Goal: Navigation & Orientation: Go to known website

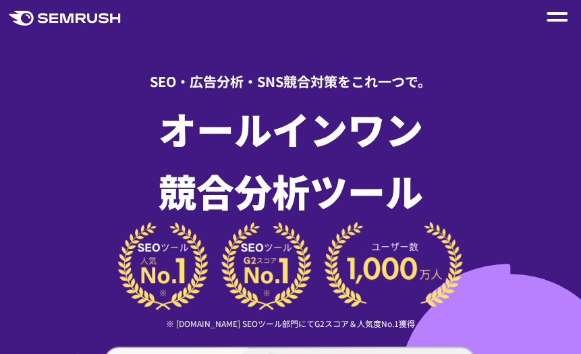
click at [552, 22] on div at bounding box center [557, 17] width 21 height 16
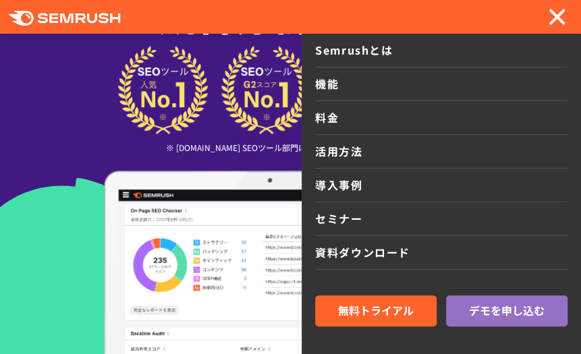
scroll to position [270, 0]
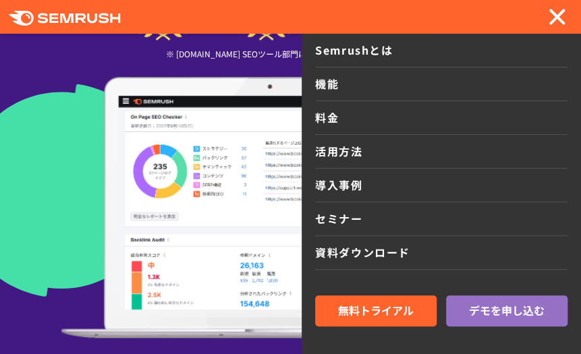
click at [570, 11] on div ".cls-1 {fill: #fff;} .cls {fill: #FF642D;}" at bounding box center [290, 16] width 581 height 23
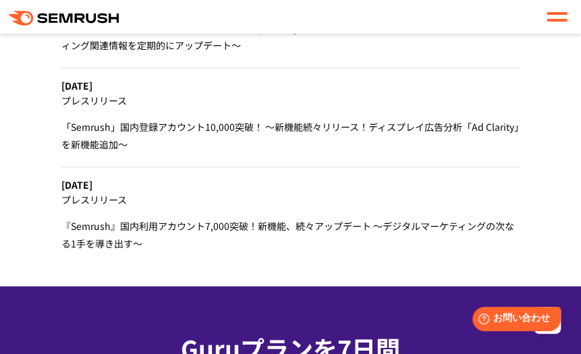
scroll to position [5973, 0]
